Goal: Check status: Check status

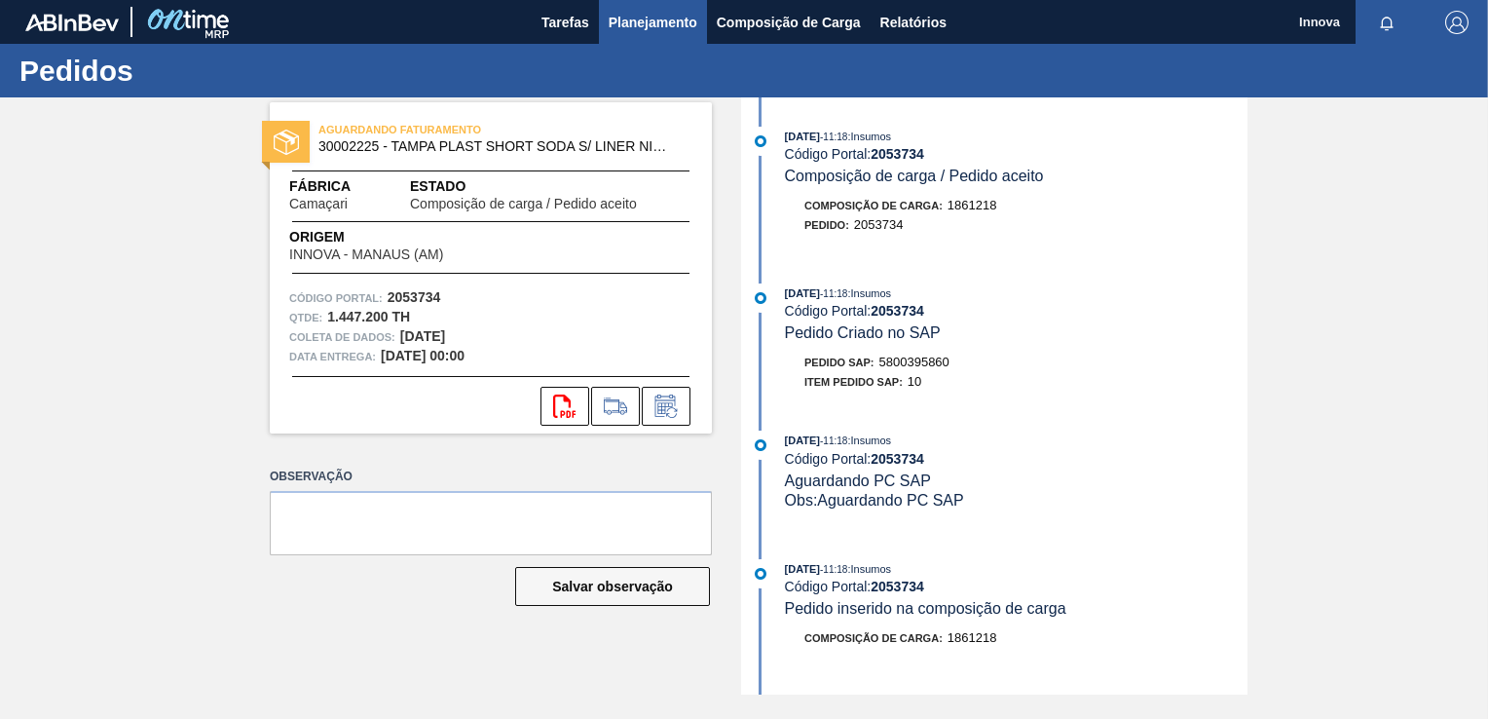
click at [658, 11] on span "Planejamento" at bounding box center [653, 22] width 89 height 23
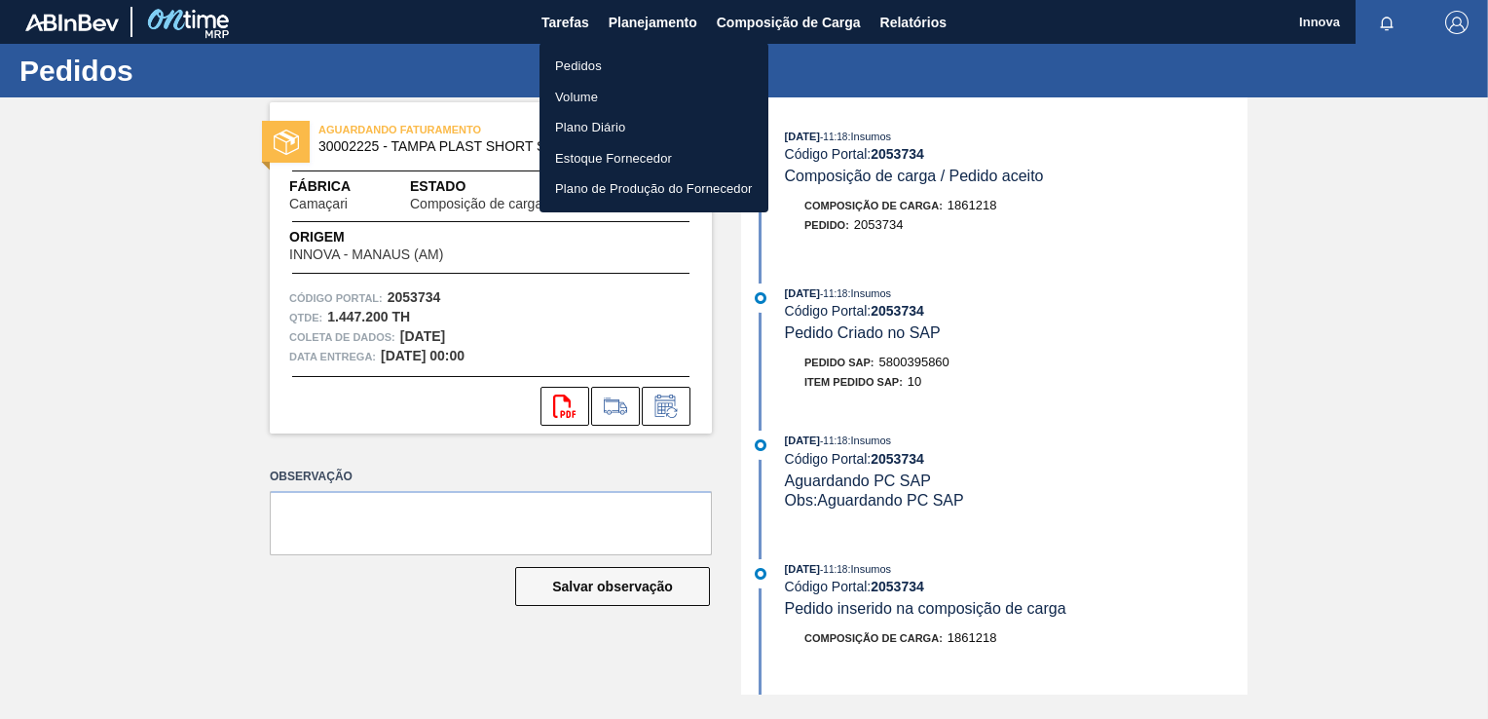
click at [572, 70] on li "Pedidos" at bounding box center [654, 66] width 229 height 31
